Goal: Task Accomplishment & Management: Manage account settings

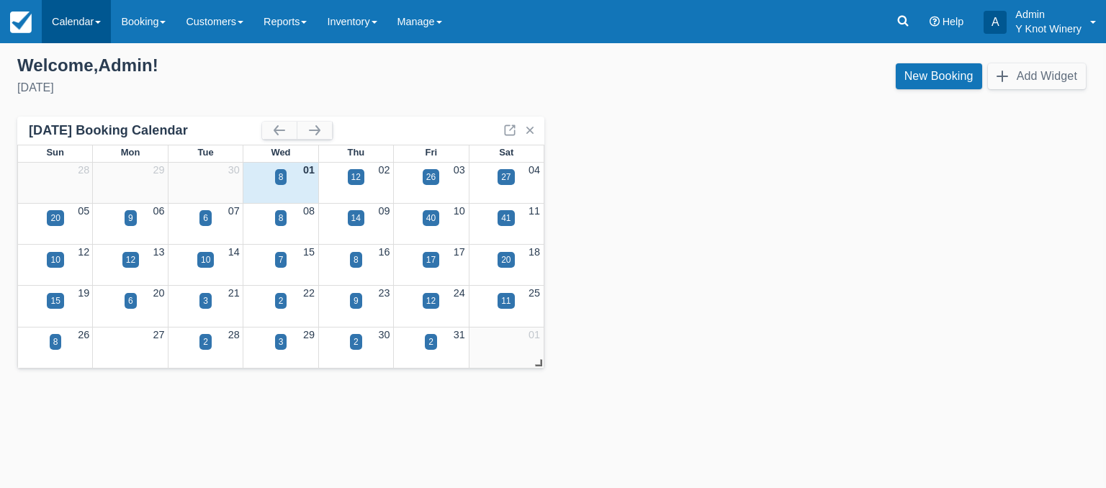
click at [97, 15] on link "Calendar" at bounding box center [76, 21] width 69 height 43
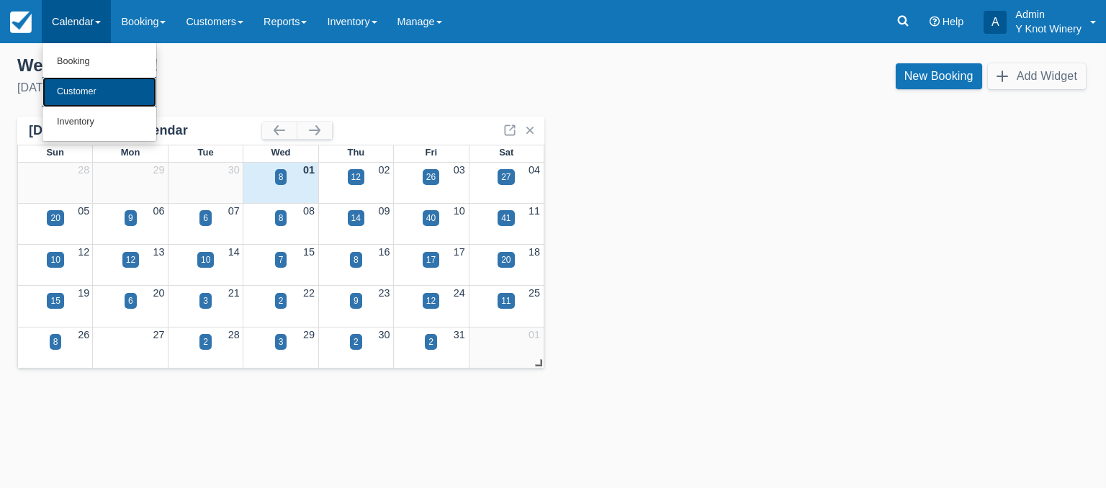
click at [79, 91] on link "Customer" at bounding box center [99, 92] width 114 height 30
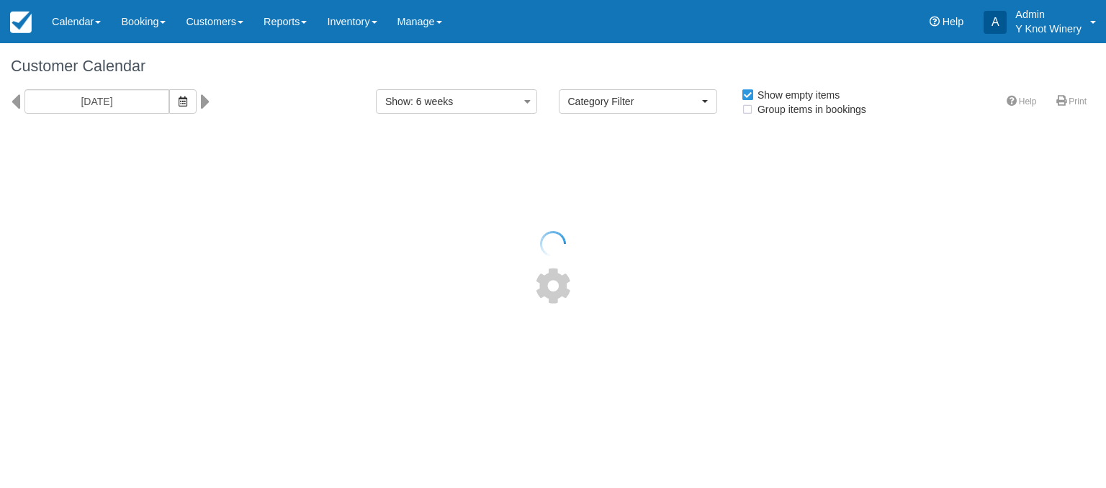
select select
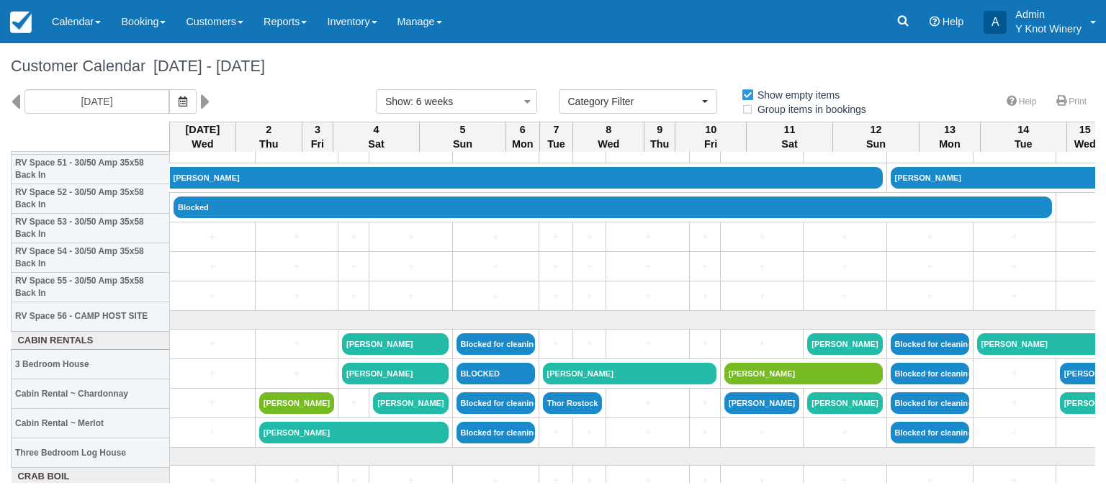
scroll to position [1631, 0]
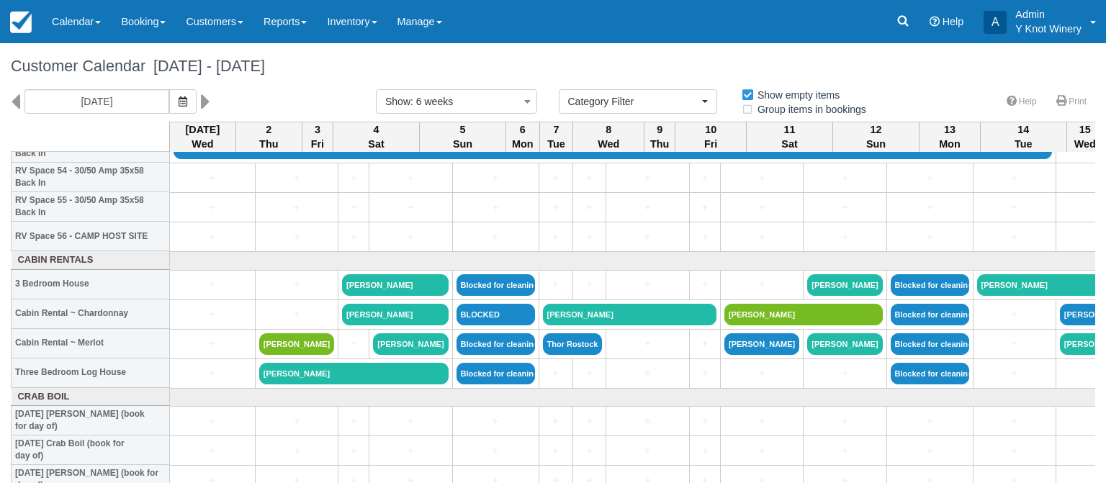
click at [358, 483] on body "Menu Calendar Booking Customer Inventory Booking Daily Manifest Daily List Note…" at bounding box center [553, 244] width 1106 height 488
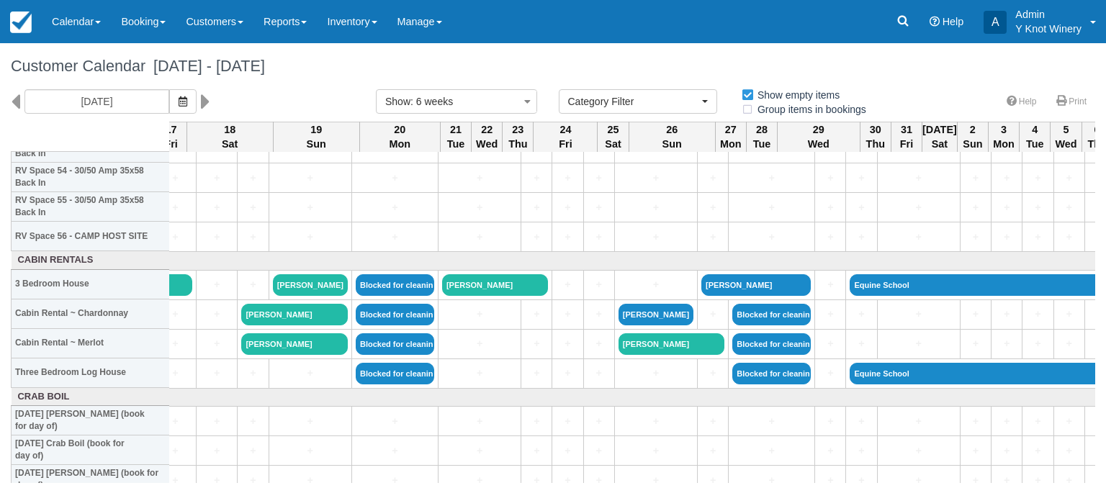
scroll to position [1631, 1002]
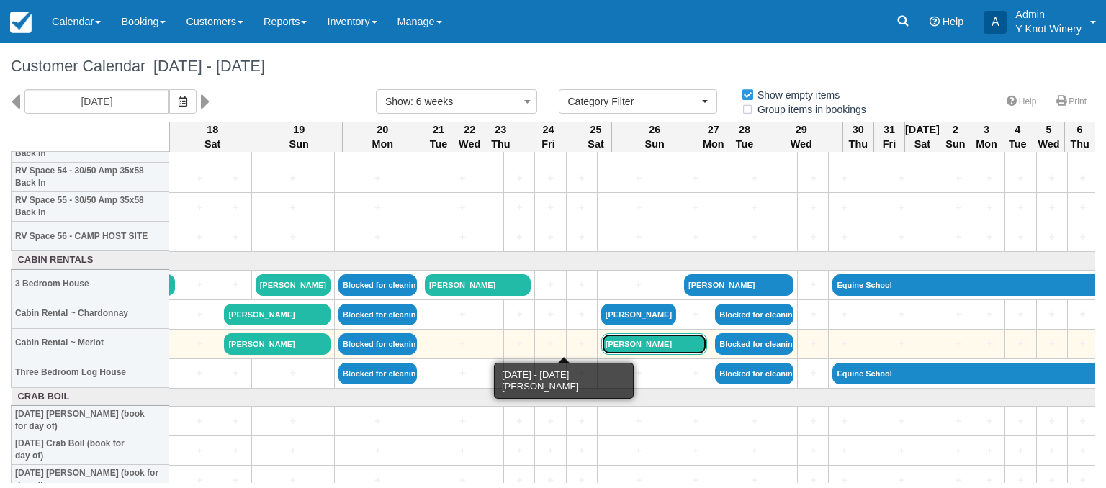
click at [601, 343] on link "Peter Caldara" at bounding box center [654, 344] width 106 height 22
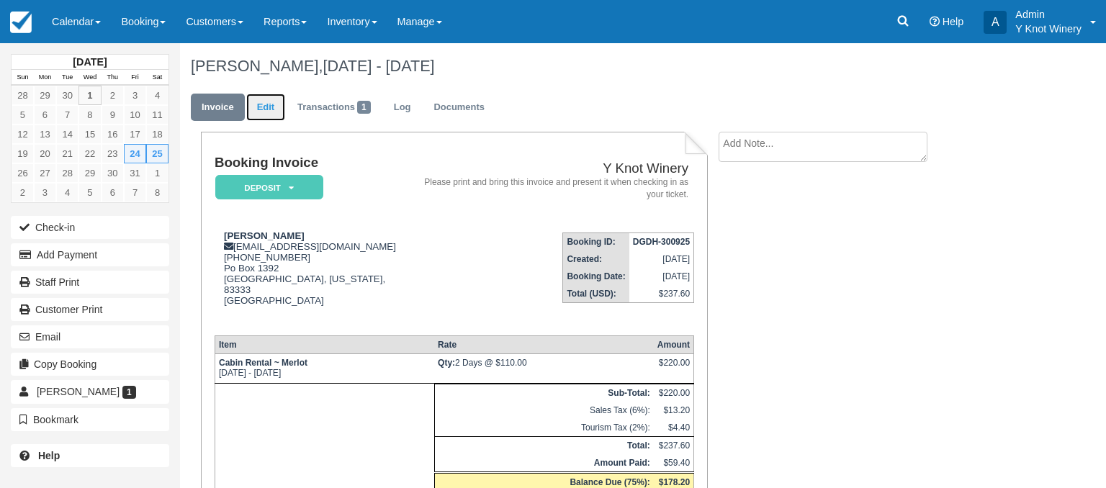
click at [265, 109] on link "Edit" at bounding box center [265, 108] width 39 height 28
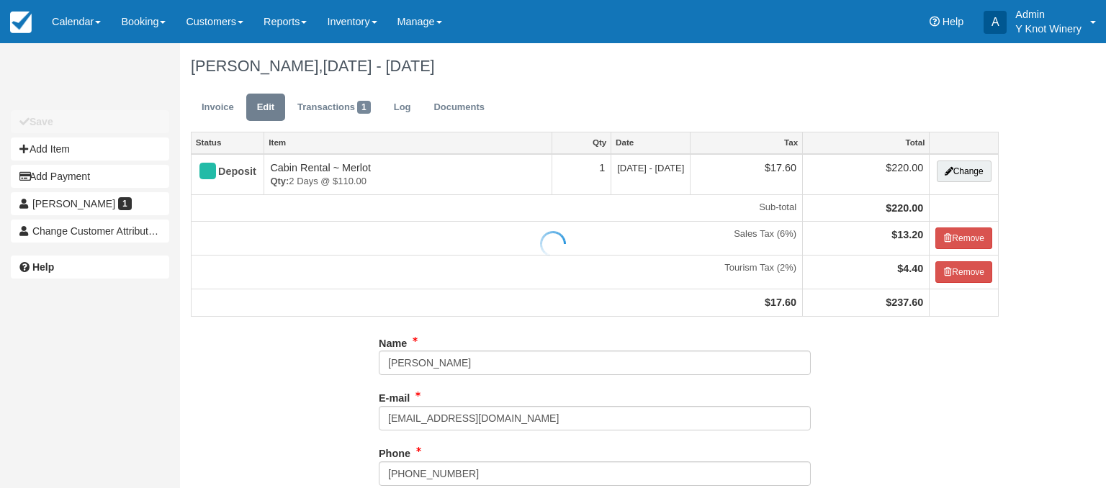
type input "[PHONE_NUMBER]"
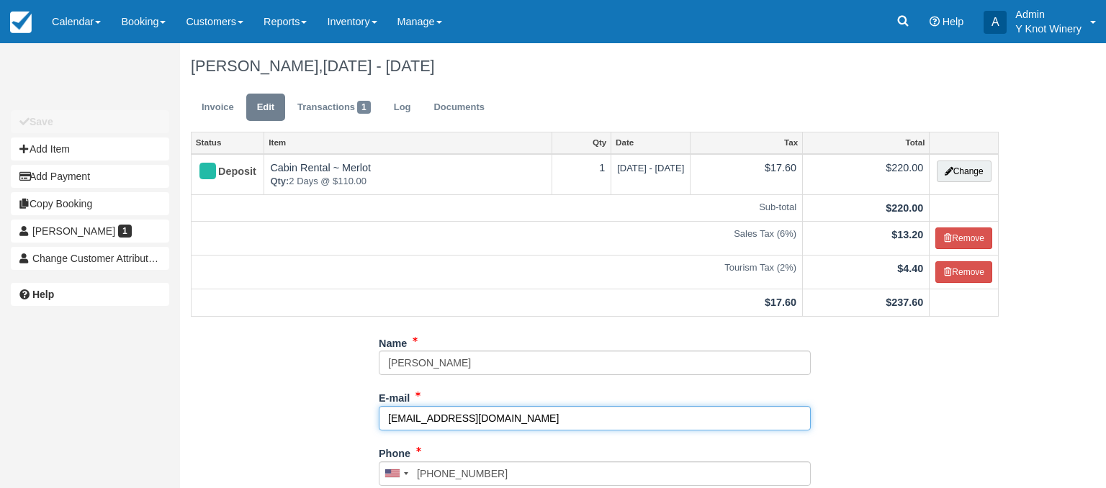
click at [539, 408] on input "[EMAIL_ADDRESS][DOMAIN_NAME]" at bounding box center [595, 418] width 432 height 24
drag, startPoint x: 539, startPoint y: 408, endPoint x: 358, endPoint y: 440, distance: 184.2
click at [379, 431] on input "[EMAIL_ADDRESS][DOMAIN_NAME]" at bounding box center [595, 418] width 432 height 24
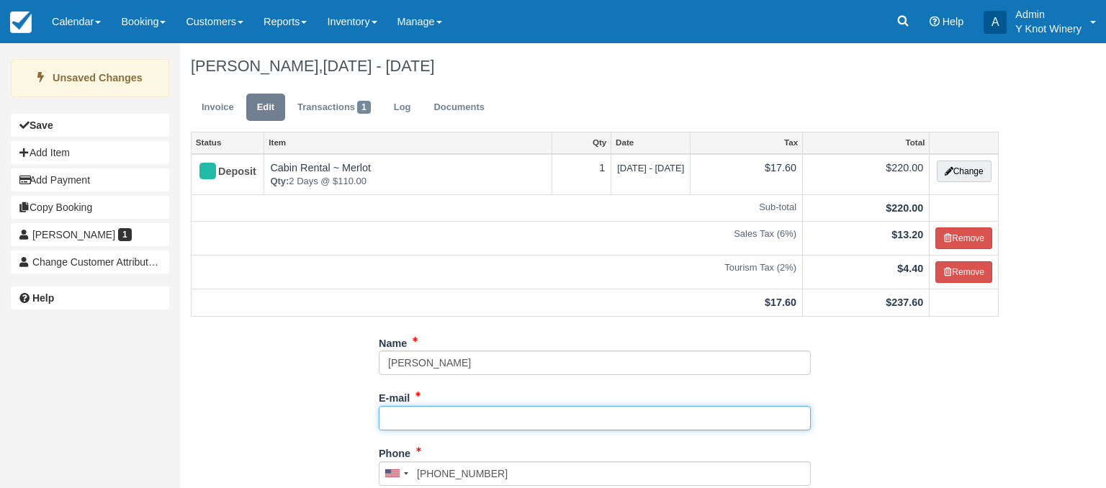
paste input "[EMAIL_ADDRESS][DOMAIN_NAME]."
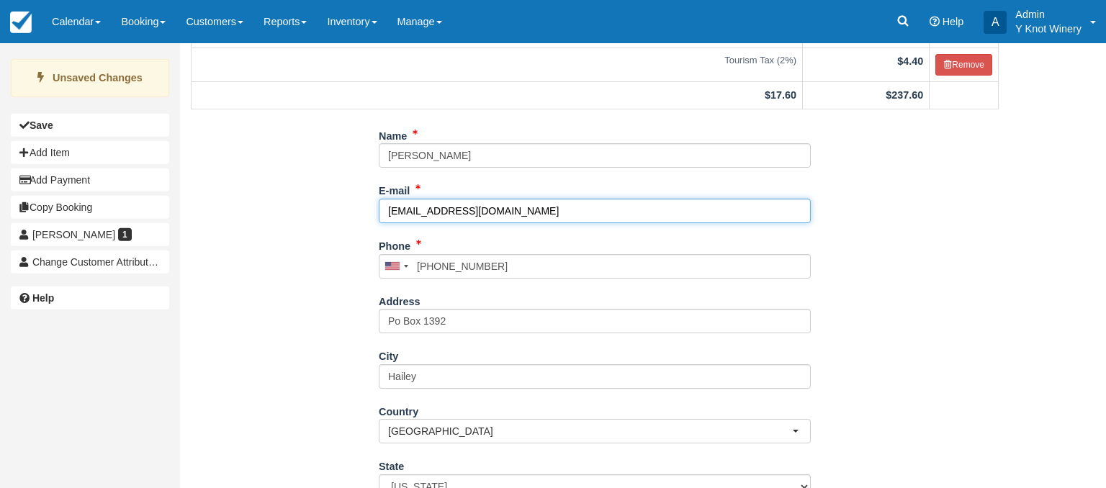
scroll to position [323, 0]
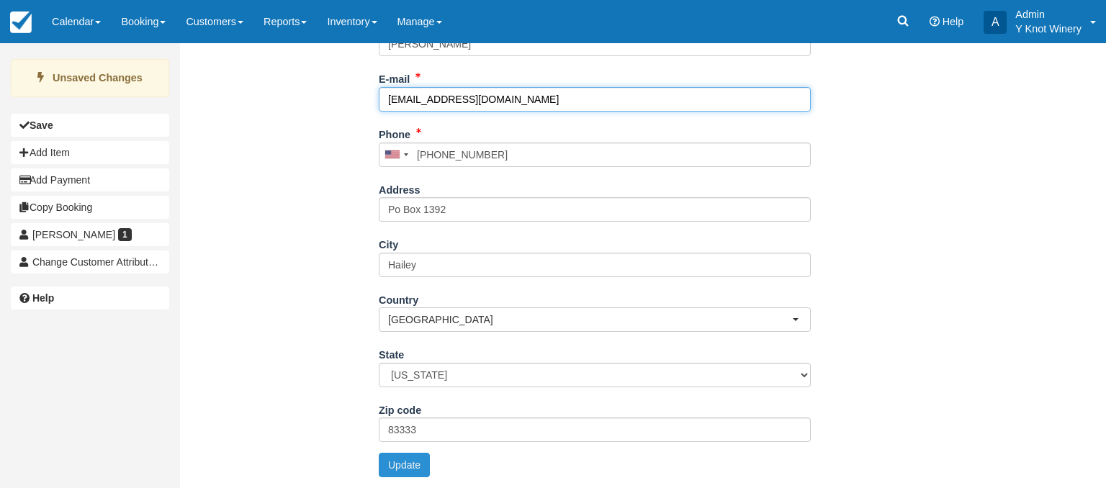
type input "caldara77@gmail.com"
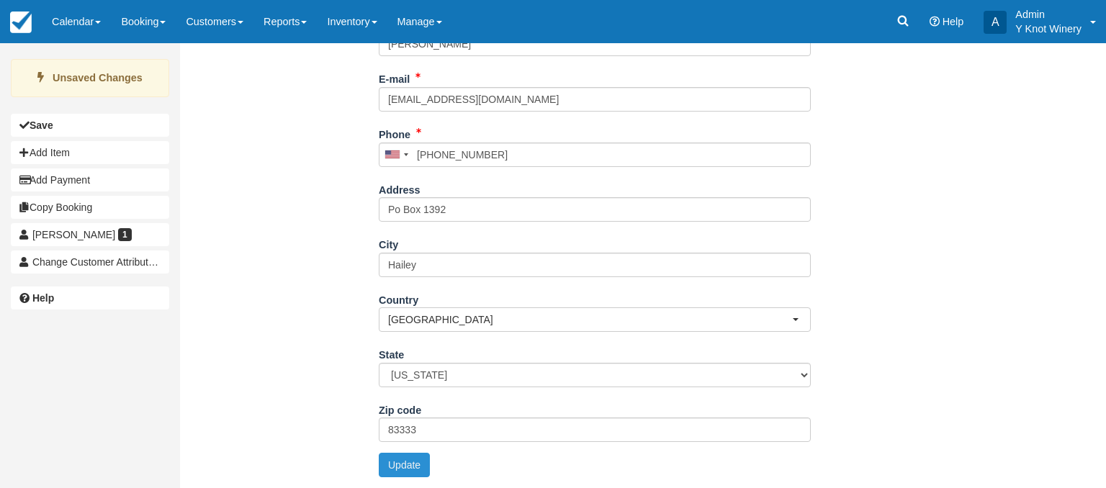
click at [410, 465] on button "Update" at bounding box center [404, 465] width 51 height 24
type input "+12087205450"
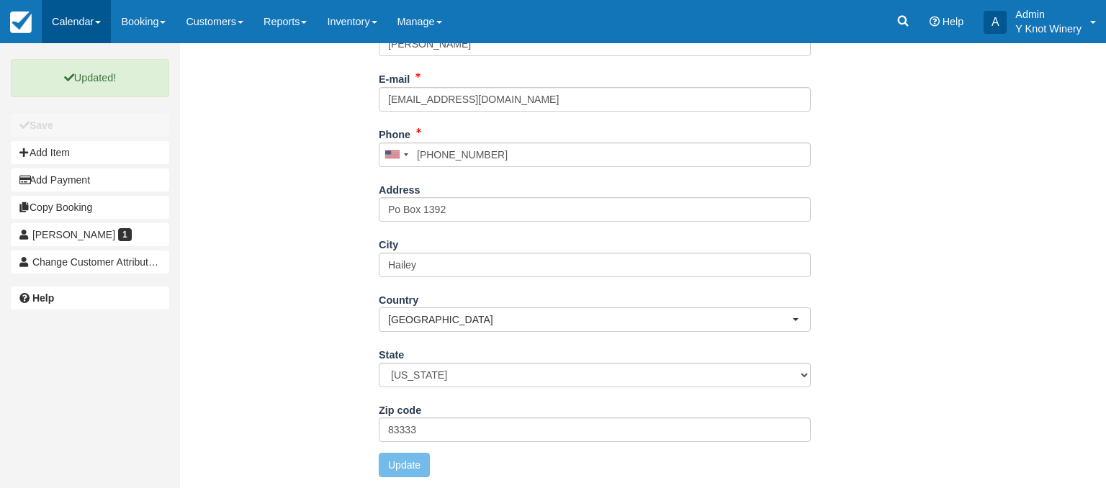
click at [91, 19] on link "Calendar" at bounding box center [76, 21] width 69 height 43
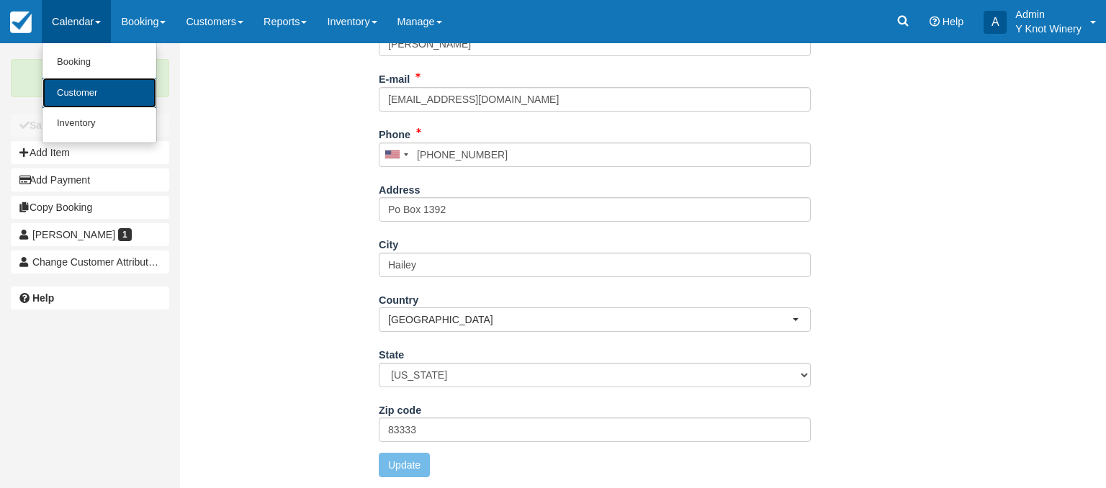
click at [97, 89] on link "Customer" at bounding box center [99, 93] width 114 height 31
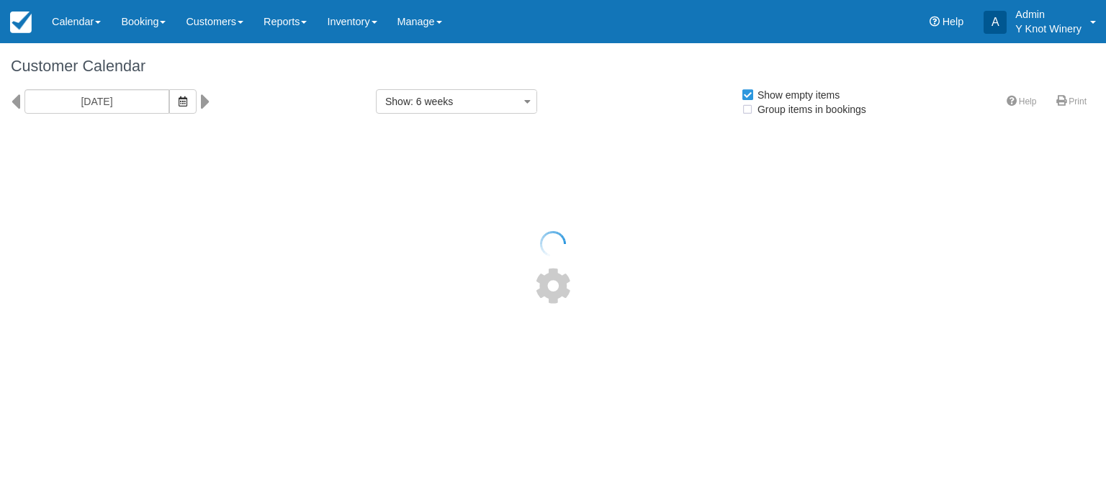
select select
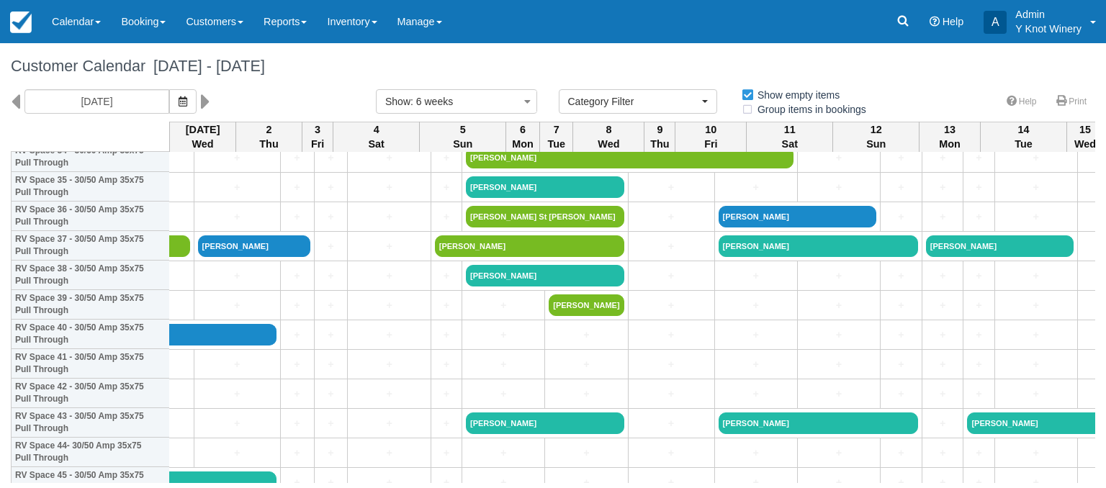
scroll to position [1060, 0]
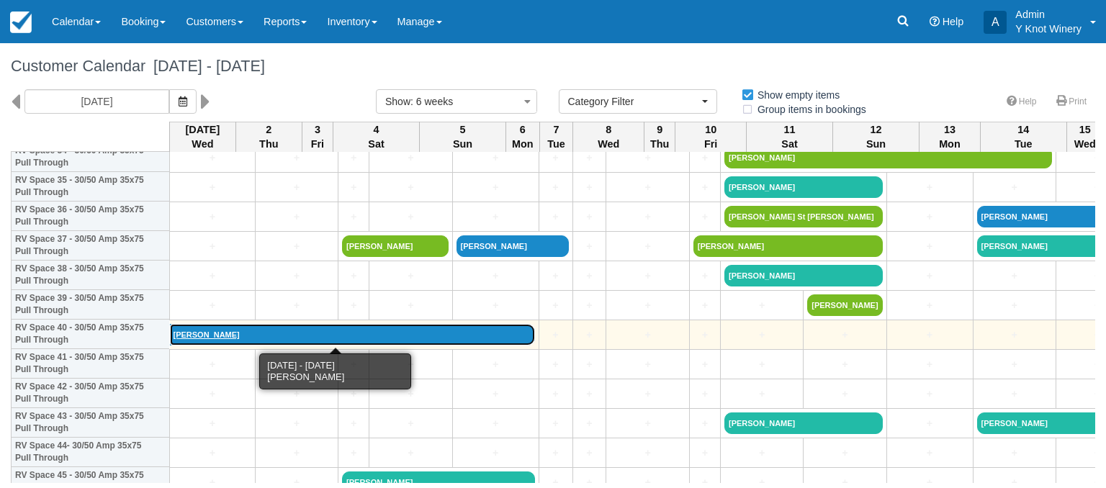
click at [218, 332] on link "[PERSON_NAME]" at bounding box center [352, 335] width 365 height 22
